Goal: Transaction & Acquisition: Download file/media

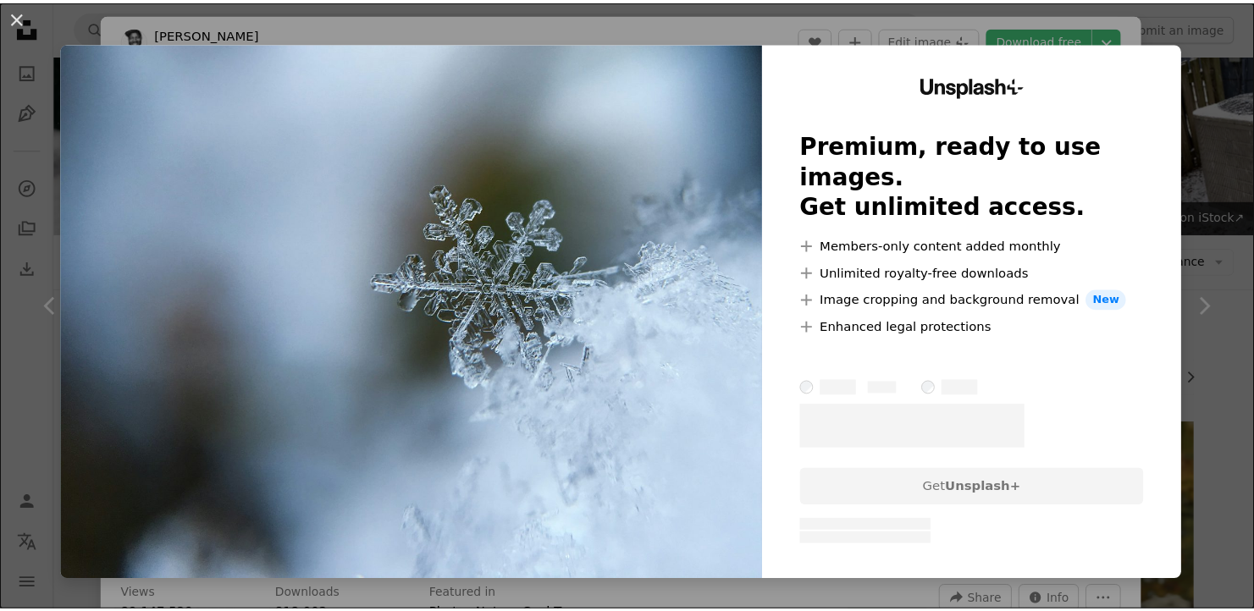
scroll to position [311, 0]
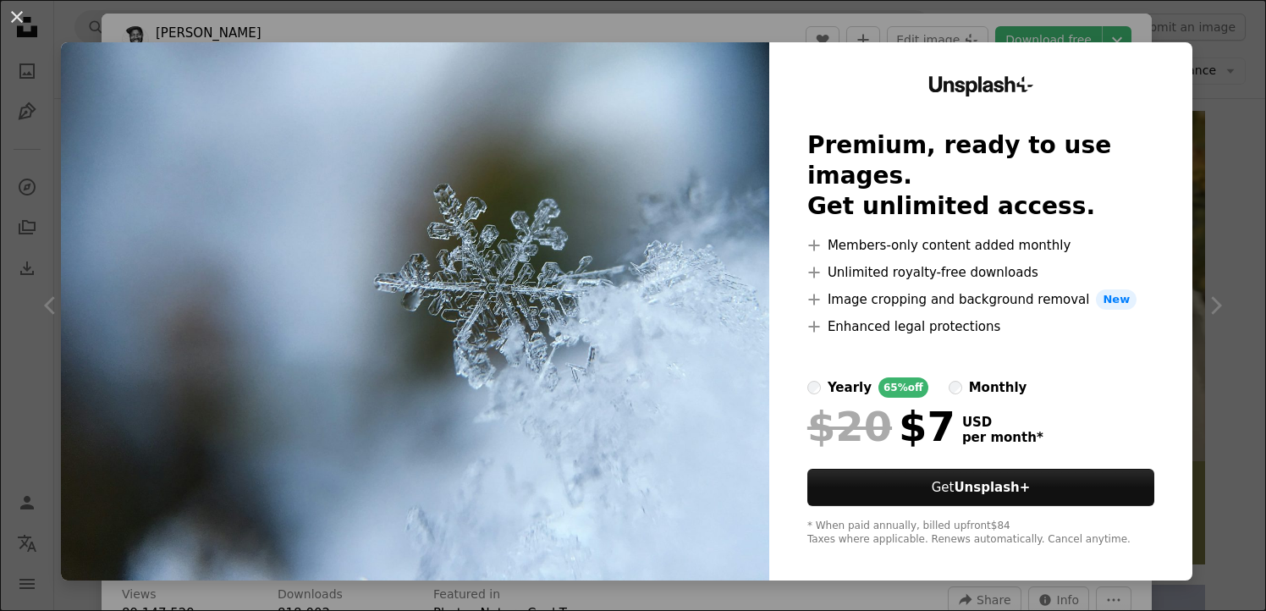
click at [1228, 83] on div "An X shape Unsplash+ Premium, ready to use images. Get unlimited access. A plus…" at bounding box center [633, 305] width 1266 height 611
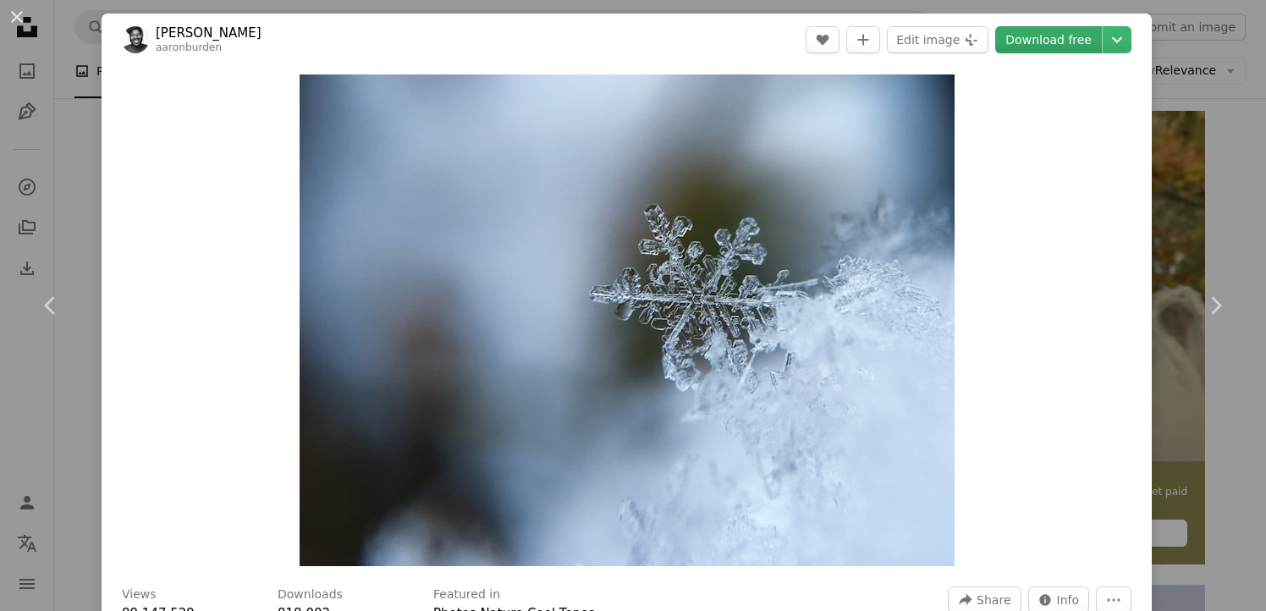
click at [1039, 39] on link "Download free" at bounding box center [1048, 39] width 107 height 27
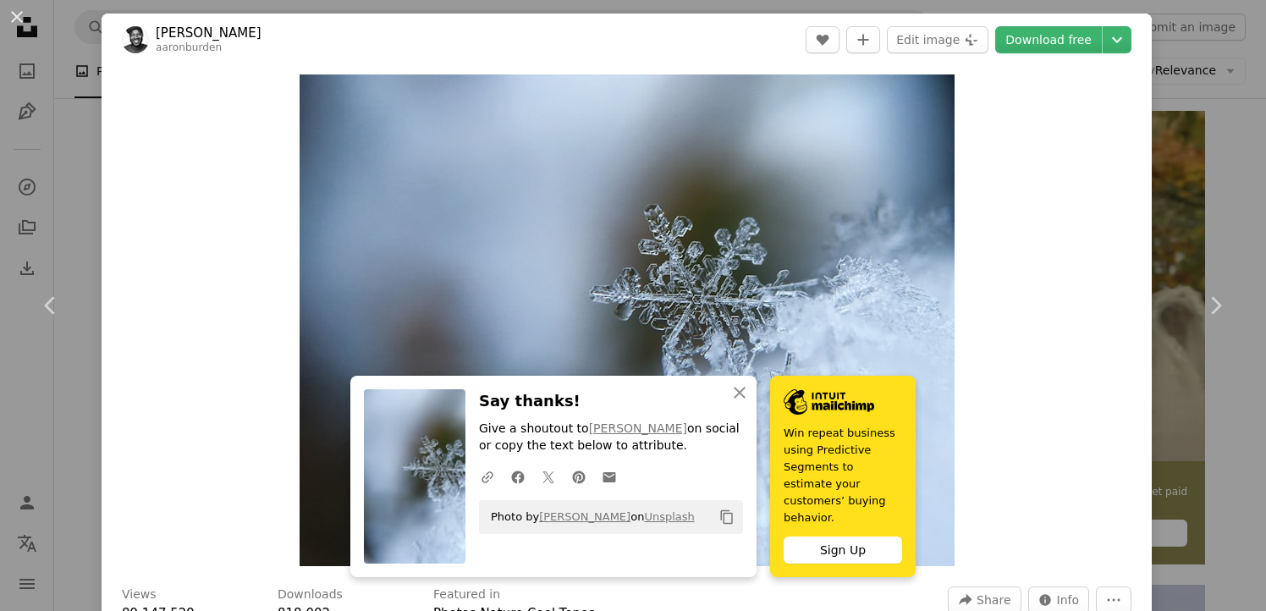
click at [1202, 134] on div "An X shape Chevron left Chevron right An X shape Close Say thanks! Give a shout…" at bounding box center [633, 305] width 1266 height 611
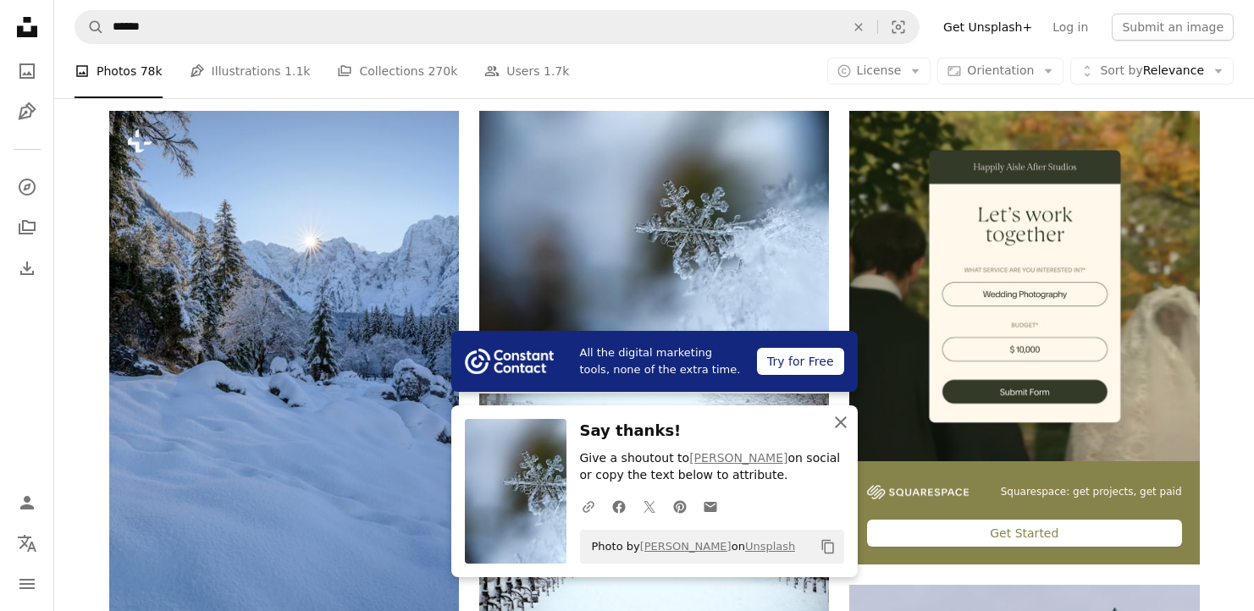
click at [847, 420] on icon "An X shape" at bounding box center [840, 422] width 20 height 20
